Goal: Task Accomplishment & Management: Complete application form

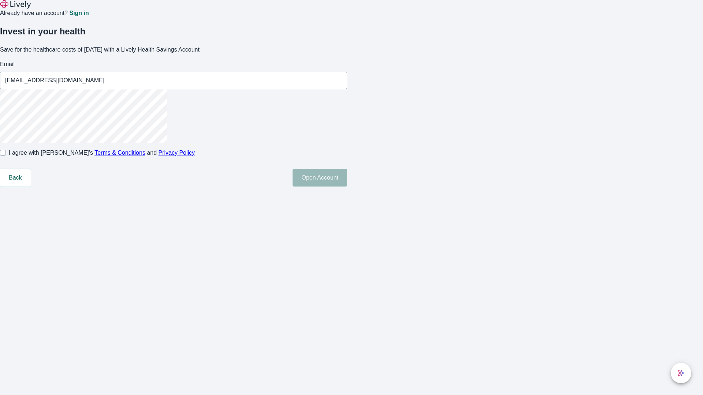
click at [6, 156] on input "I agree with Lively’s Terms & Conditions and Privacy Policy" at bounding box center [3, 153] width 6 height 6
checkbox input "true"
click at [347, 187] on button "Open Account" at bounding box center [319, 178] width 55 height 18
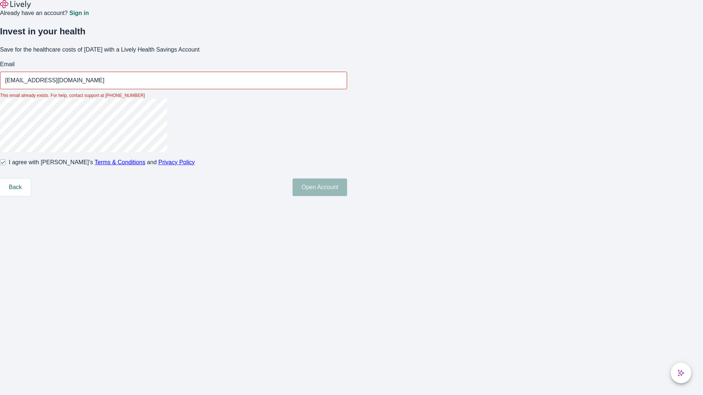
type input "[EMAIL_ADDRESS][DOMAIN_NAME]"
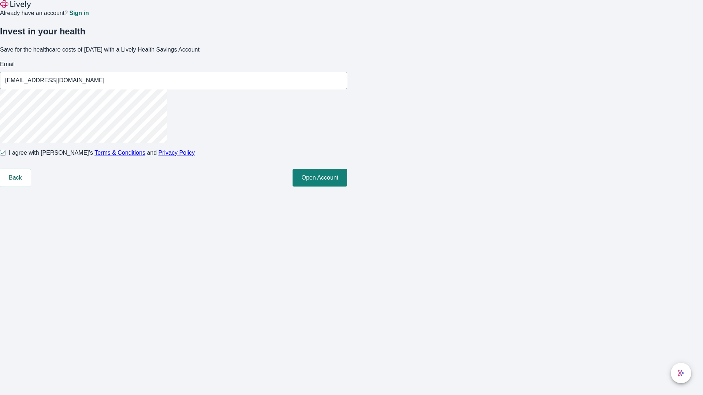
click at [6, 156] on input "I agree with Lively’s Terms & Conditions and Privacy Policy" at bounding box center [3, 153] width 6 height 6
checkbox input "false"
type input "[EMAIL_ADDRESS][DOMAIN_NAME]"
click at [6, 156] on input "I agree with Lively’s Terms & Conditions and Privacy Policy" at bounding box center [3, 153] width 6 height 6
checkbox input "true"
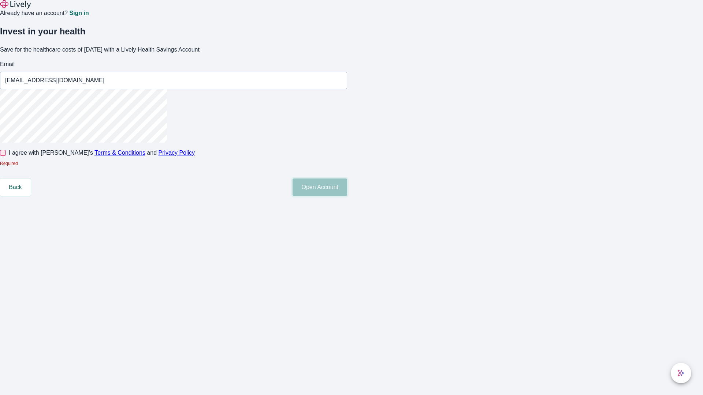
click at [347, 196] on button "Open Account" at bounding box center [319, 188] width 55 height 18
